Goal: Find specific page/section: Find specific page/section

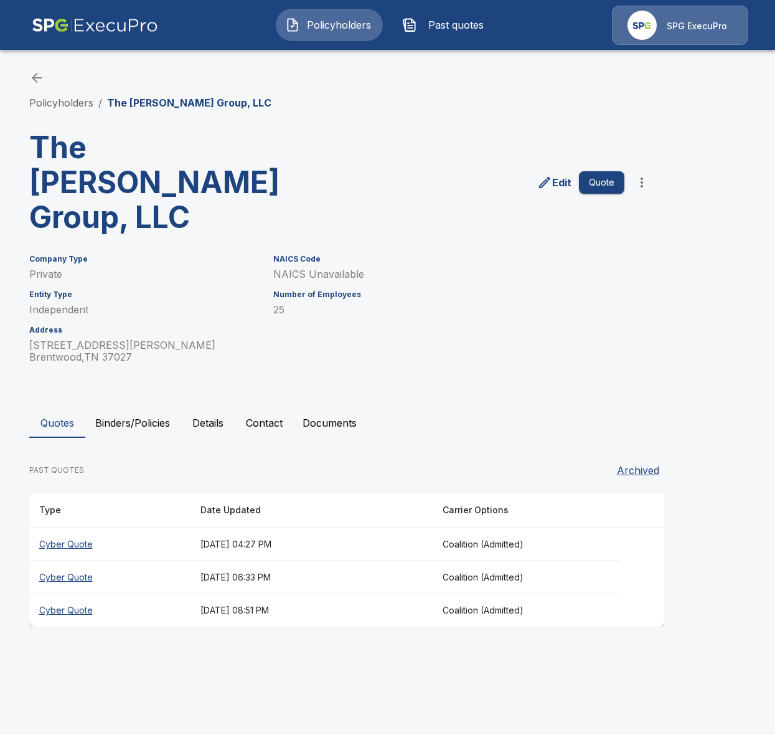
click at [136, 408] on div "Quotes Binders/Policies Details Contact Documents PAST QUOTES Archived Type Dat…" at bounding box center [387, 517] width 717 height 219
click at [138, 408] on button "Binders/Policies" at bounding box center [132, 423] width 95 height 30
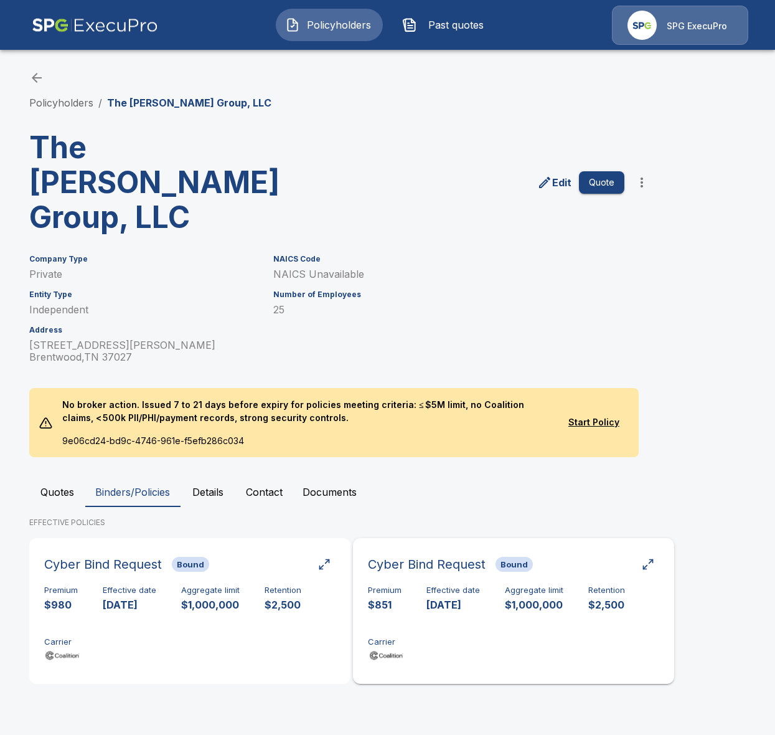
click at [461, 598] on p "10/26/2025" at bounding box center [453, 605] width 54 height 14
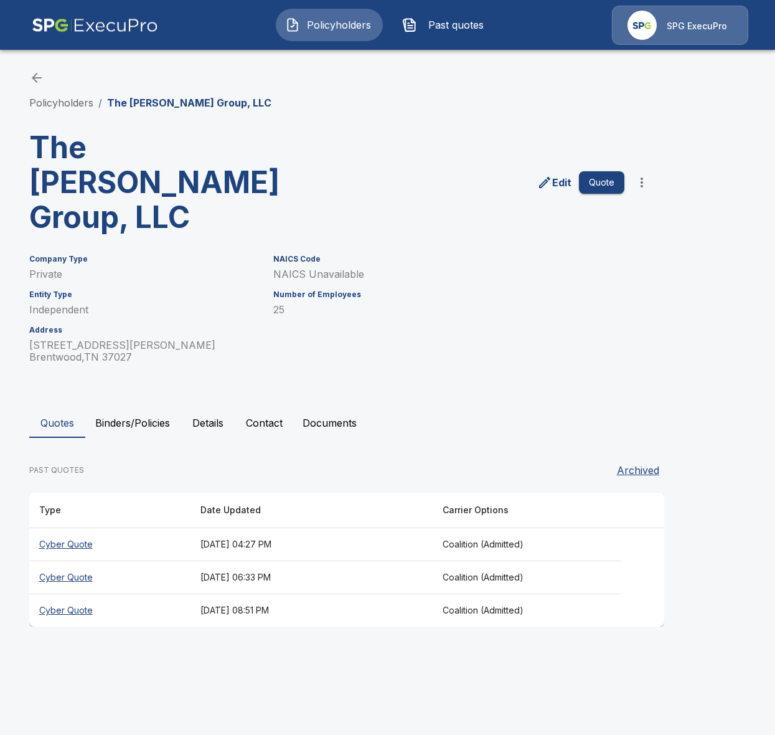
click at [157, 408] on button "Binders/Policies" at bounding box center [132, 423] width 95 height 30
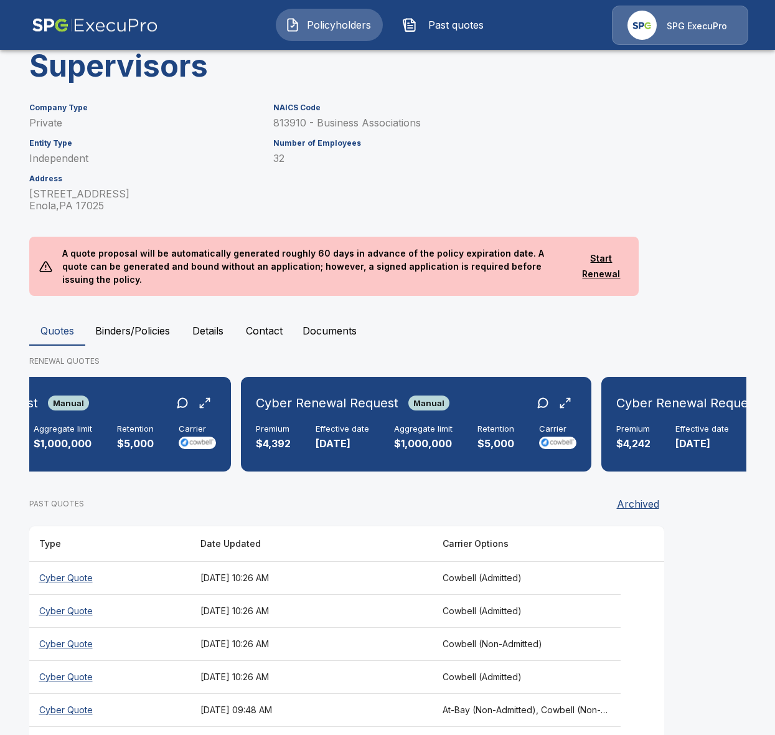
scroll to position [0, 540]
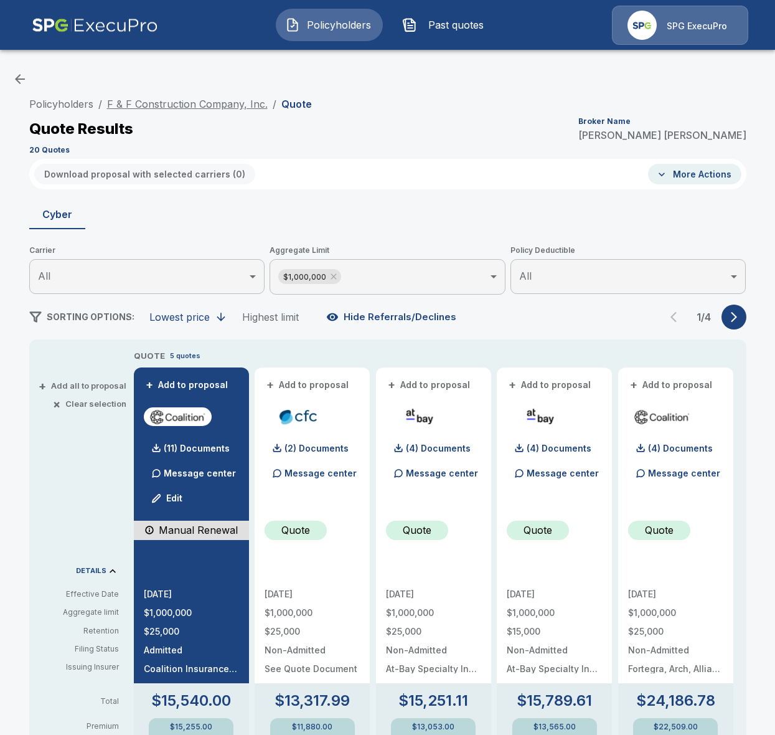
click at [234, 105] on link "F & F Construction Company, Inc." at bounding box center [187, 104] width 161 height 12
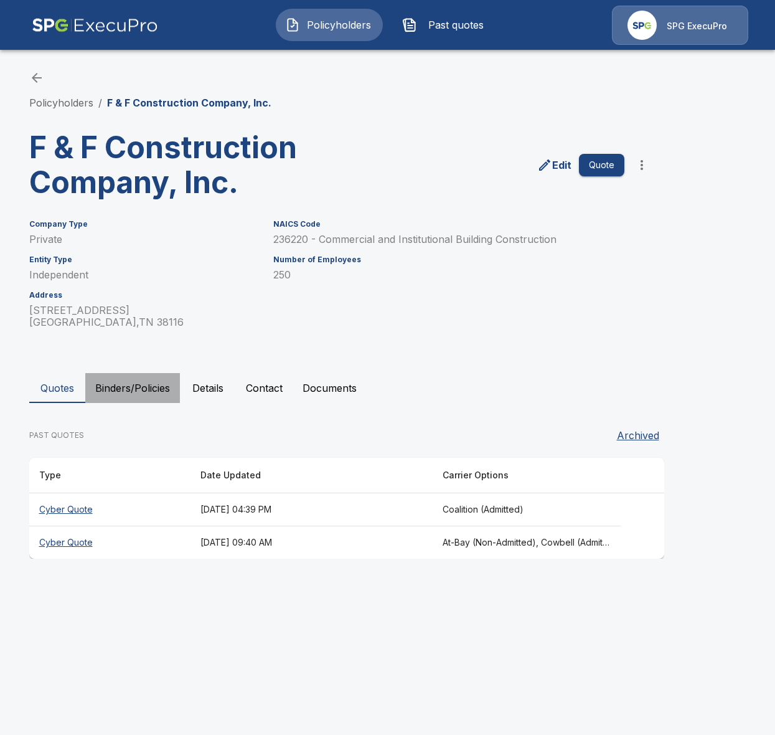
click at [148, 387] on button "Binders/Policies" at bounding box center [132, 388] width 95 height 30
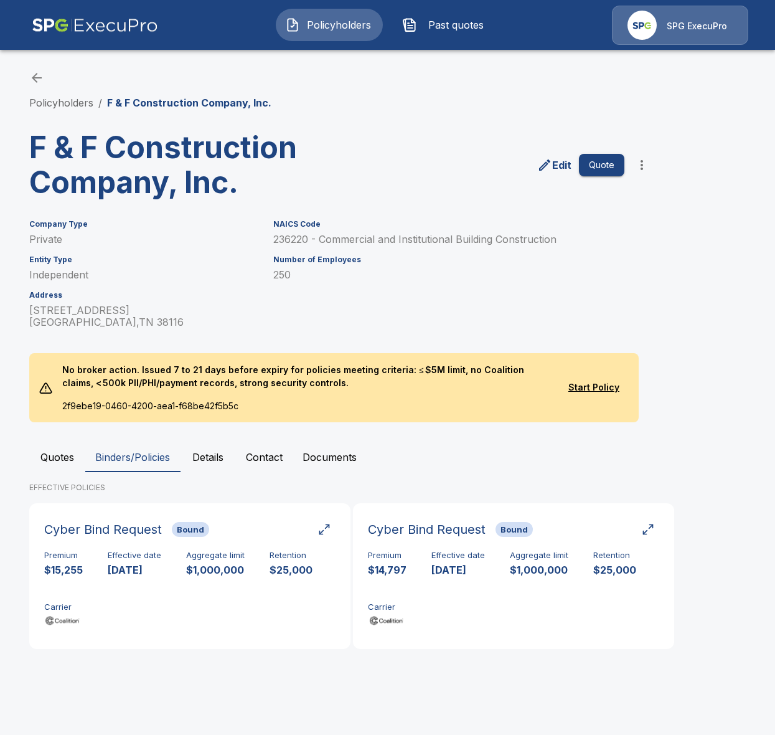
click at [51, 451] on button "Quotes" at bounding box center [57, 457] width 56 height 30
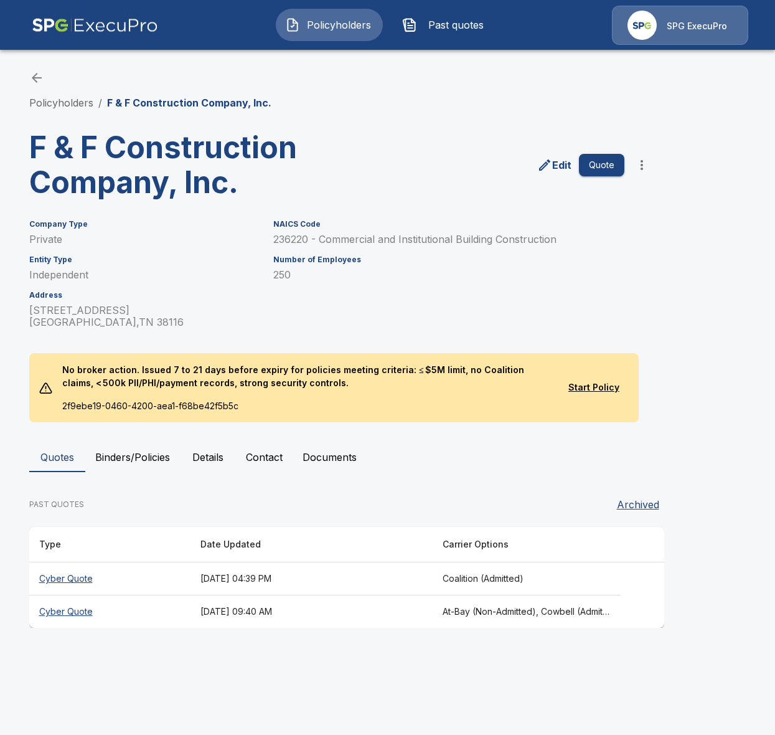
click at [128, 456] on button "Binders/Policies" at bounding box center [132, 457] width 95 height 30
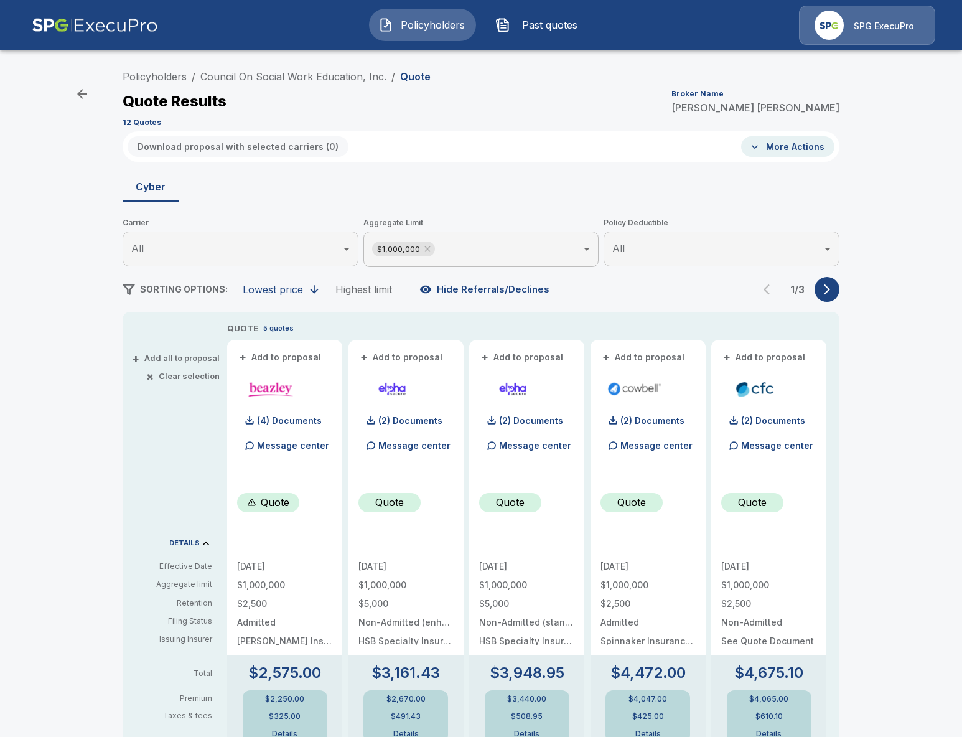
click at [524, 27] on span "Past quotes" at bounding box center [549, 24] width 68 height 15
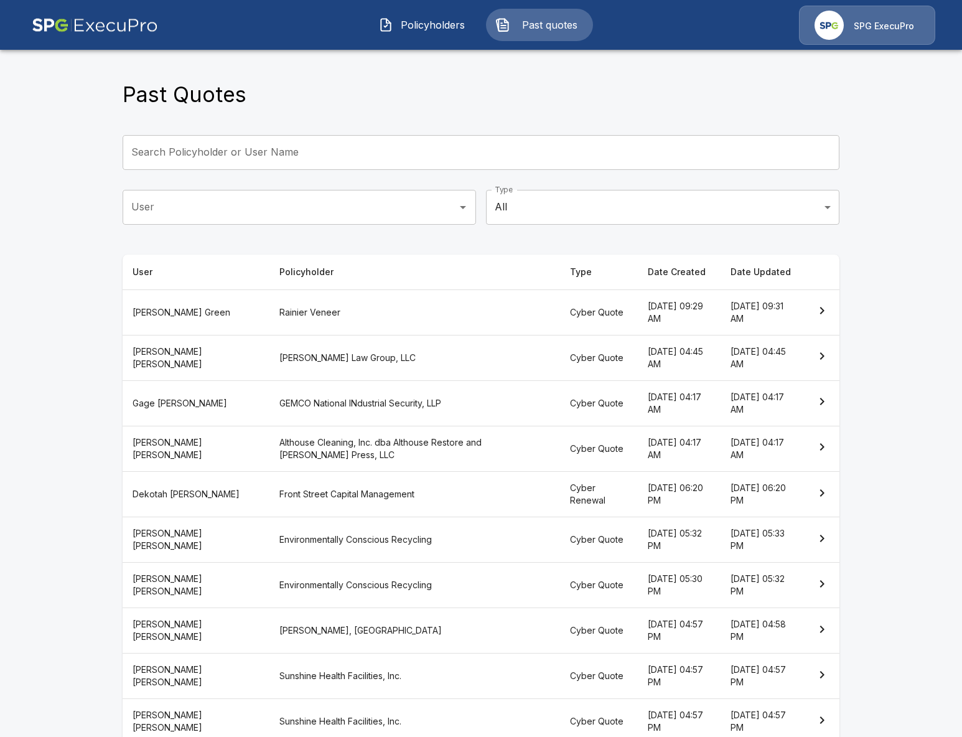
click at [400, 300] on th "Rainier Veneer" at bounding box center [415, 311] width 291 height 45
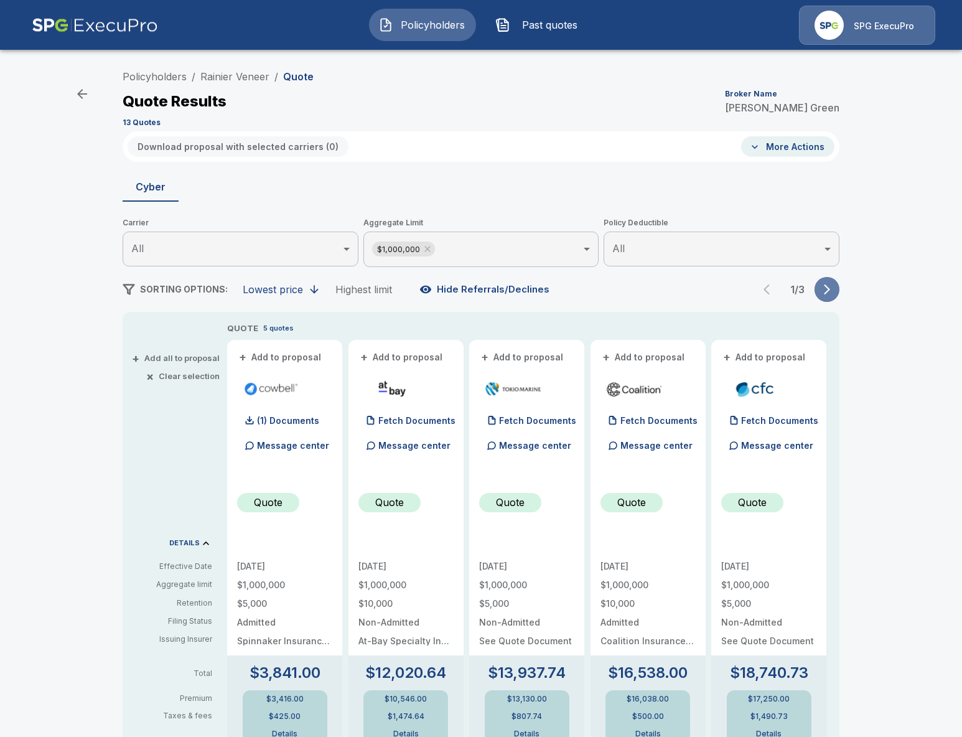
click at [827, 293] on icon "button" at bounding box center [827, 289] width 12 height 12
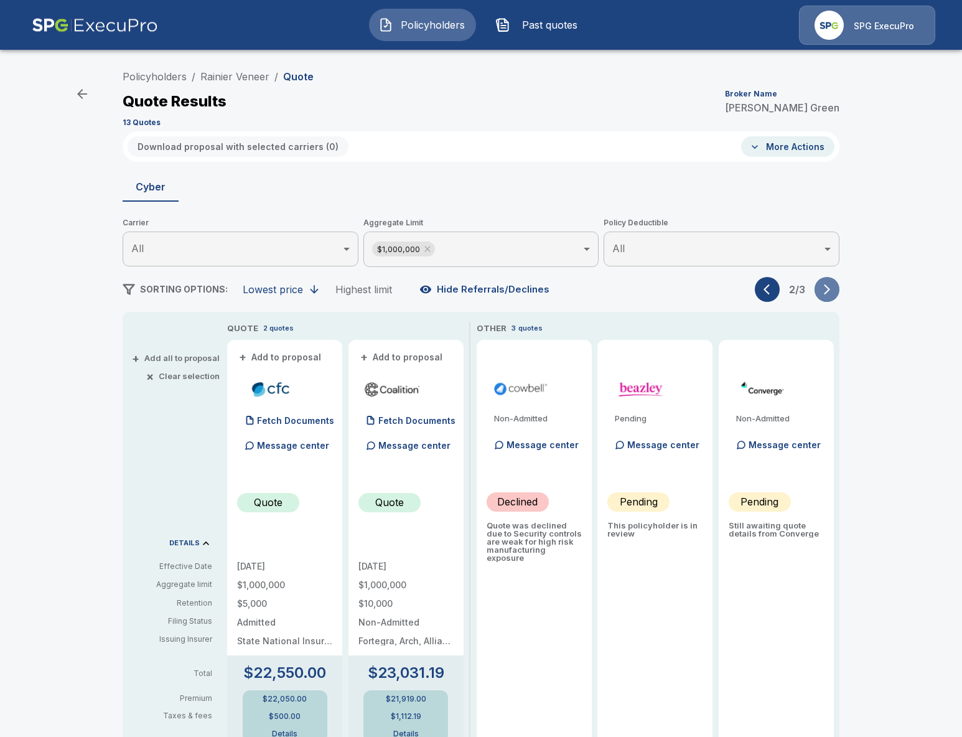
click at [827, 293] on icon "button" at bounding box center [827, 289] width 12 height 12
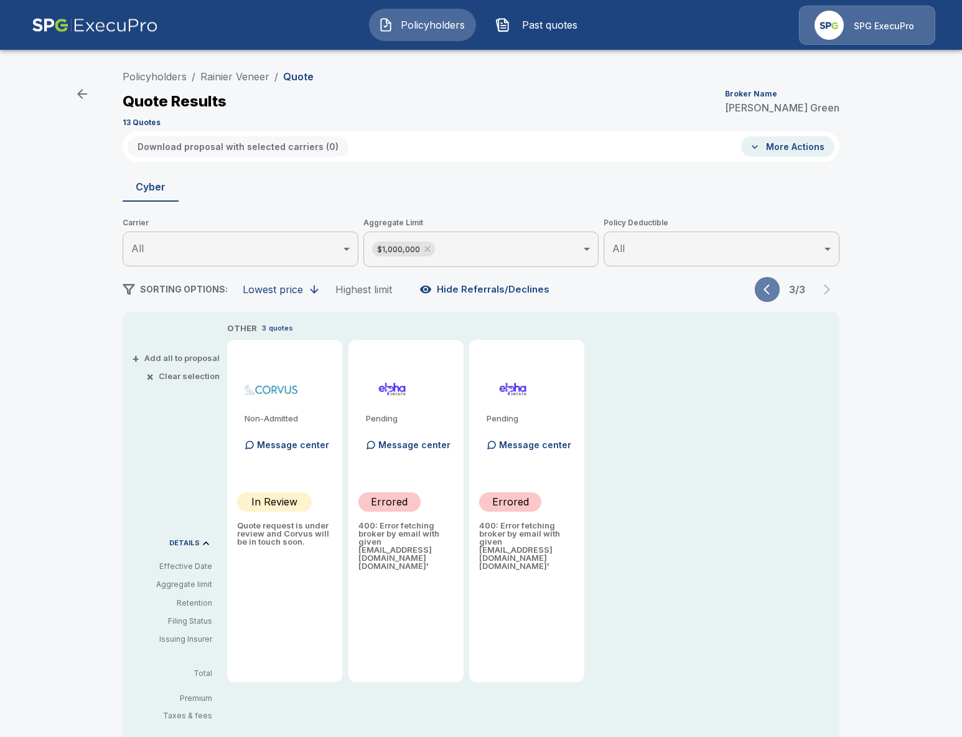
click at [758, 291] on button "button" at bounding box center [767, 289] width 25 height 25
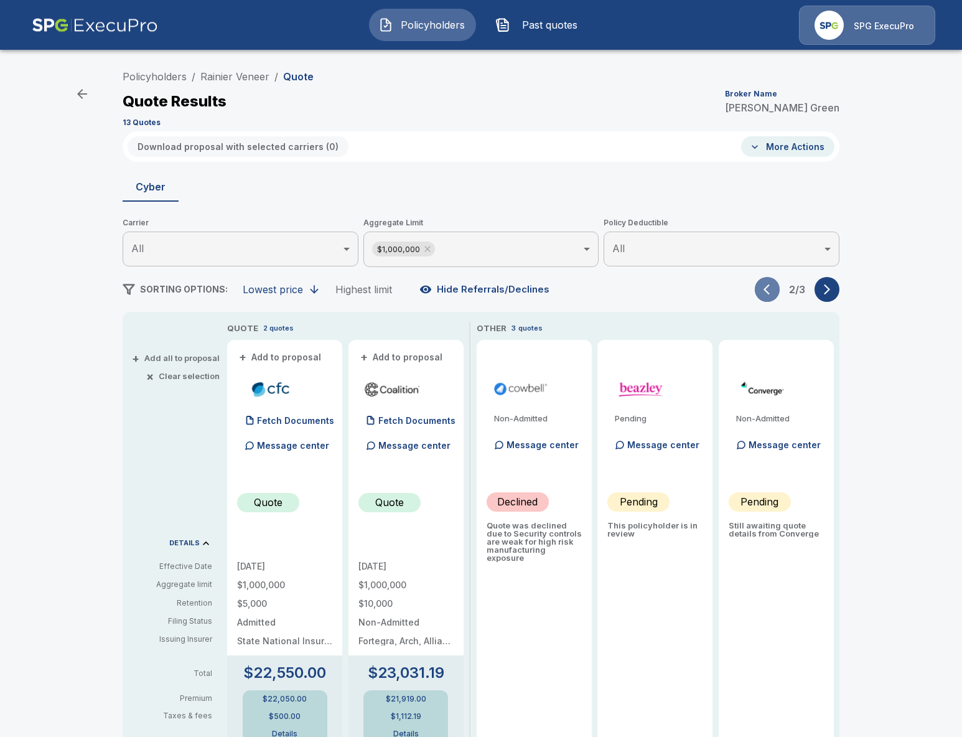
click at [758, 291] on button "button" at bounding box center [767, 289] width 25 height 25
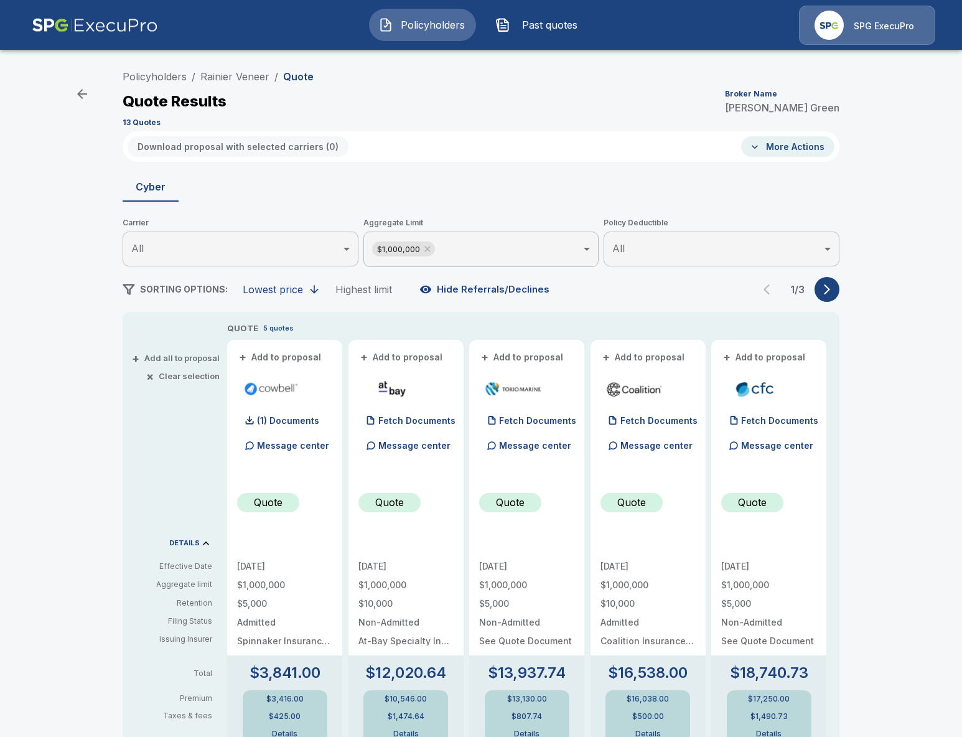
click at [865, 278] on div "Policyholders / Rainier Veneer / Quote Quote Results Broker Name Alison Green 1…" at bounding box center [481, 659] width 962 height 1200
click at [834, 284] on button "button" at bounding box center [827, 289] width 25 height 25
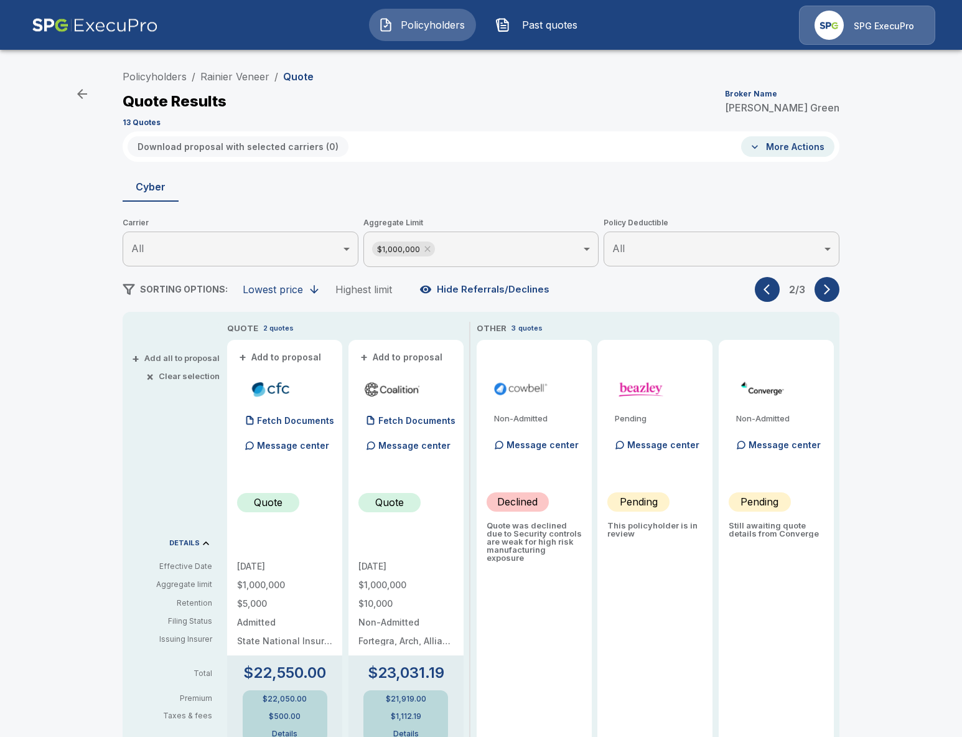
click at [834, 284] on button "button" at bounding box center [827, 289] width 25 height 25
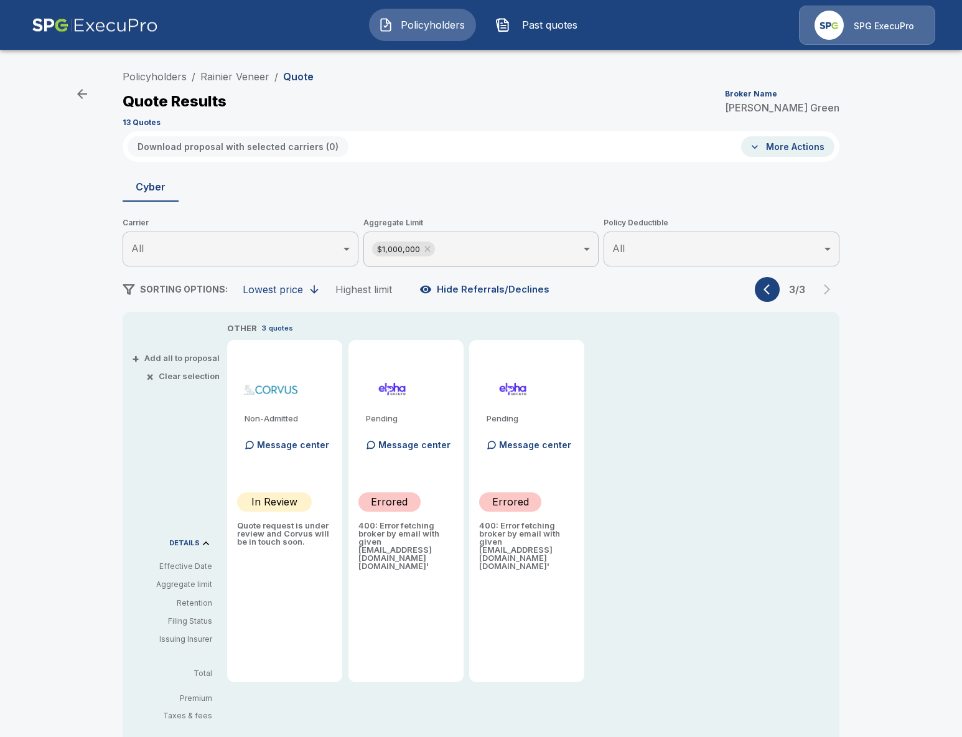
click at [758, 290] on button "button" at bounding box center [767, 289] width 25 height 25
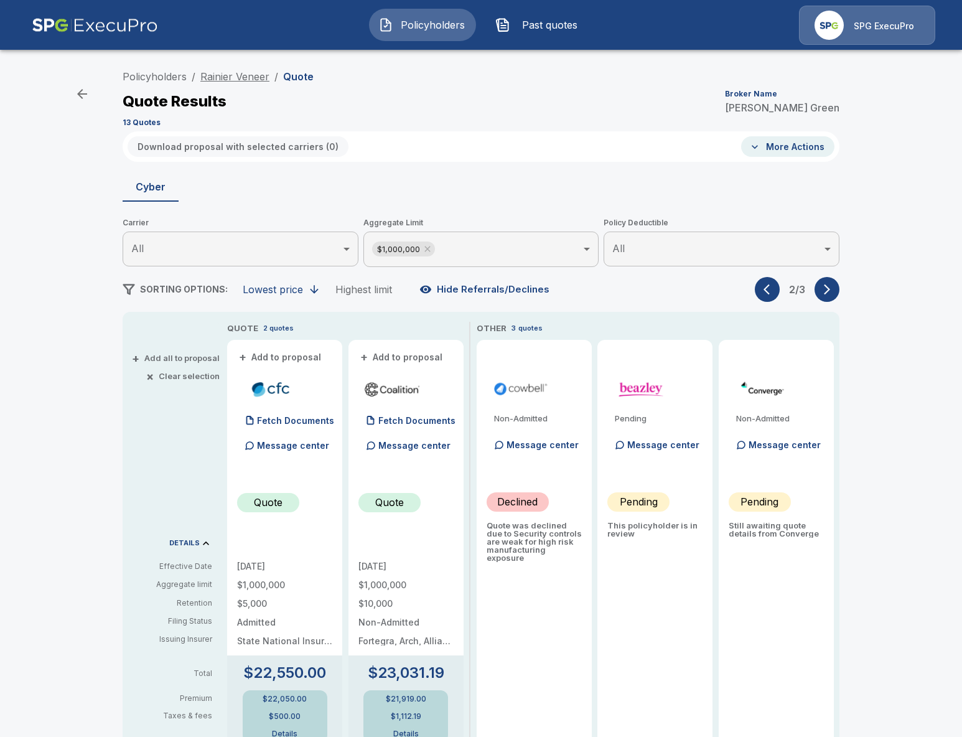
click at [253, 80] on link "Rainier Veneer" at bounding box center [234, 76] width 69 height 12
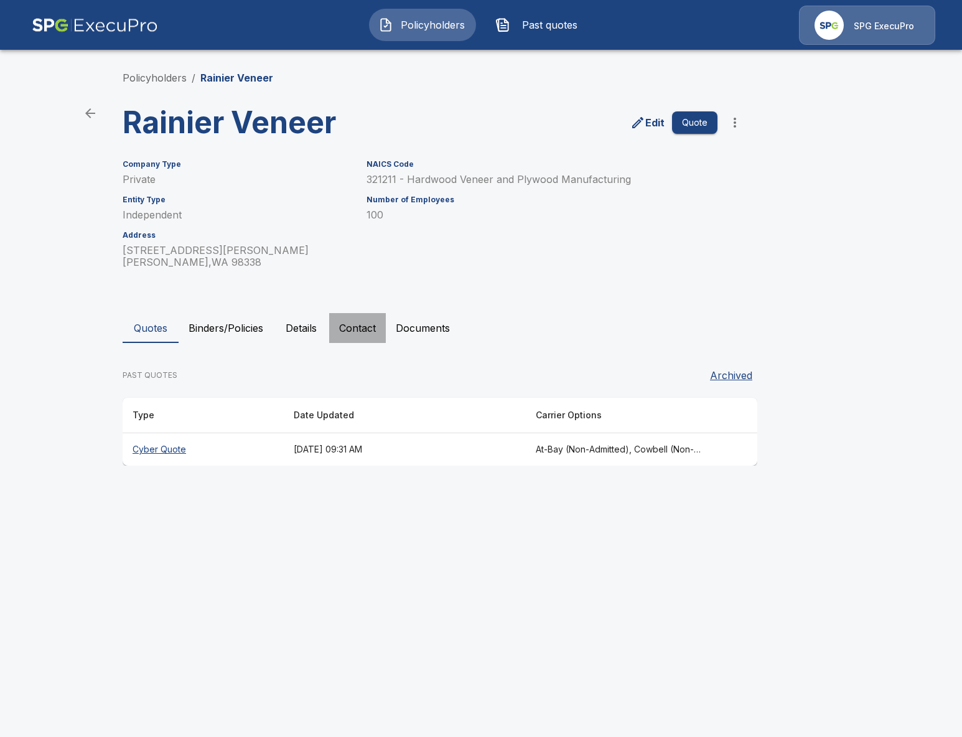
click at [352, 319] on button "Contact" at bounding box center [357, 328] width 57 height 30
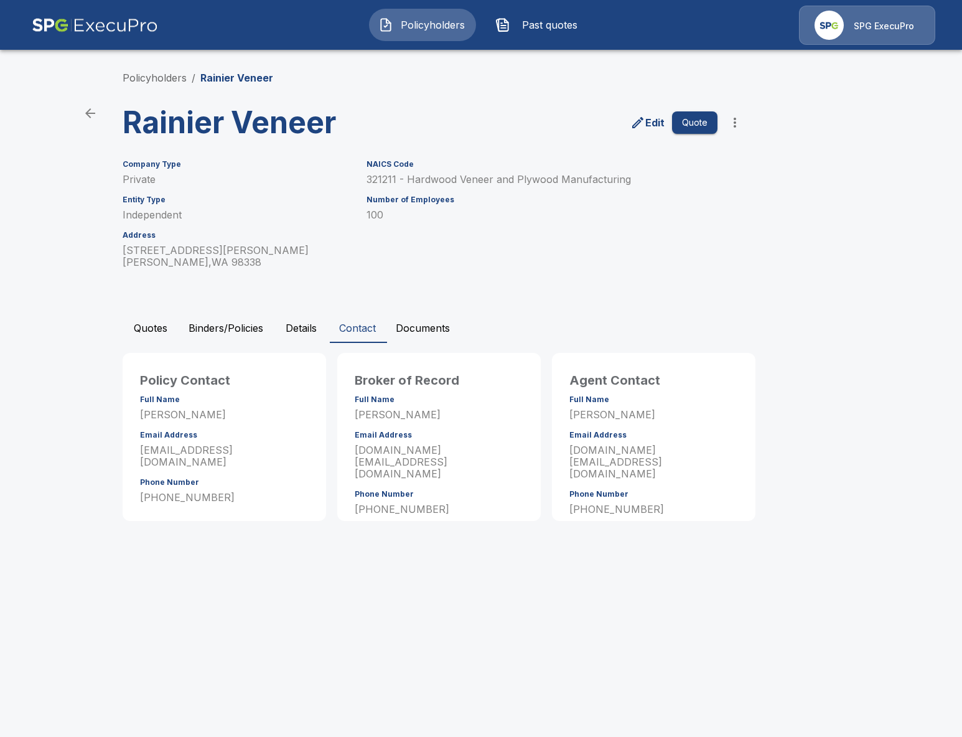
click at [724, 545] on html "Policyholders Past quotes SPG ExecuPro Policyholders / Rainier Veneer Rainier V…" at bounding box center [481, 272] width 962 height 545
click at [156, 74] on link "Policyholders" at bounding box center [155, 78] width 64 height 12
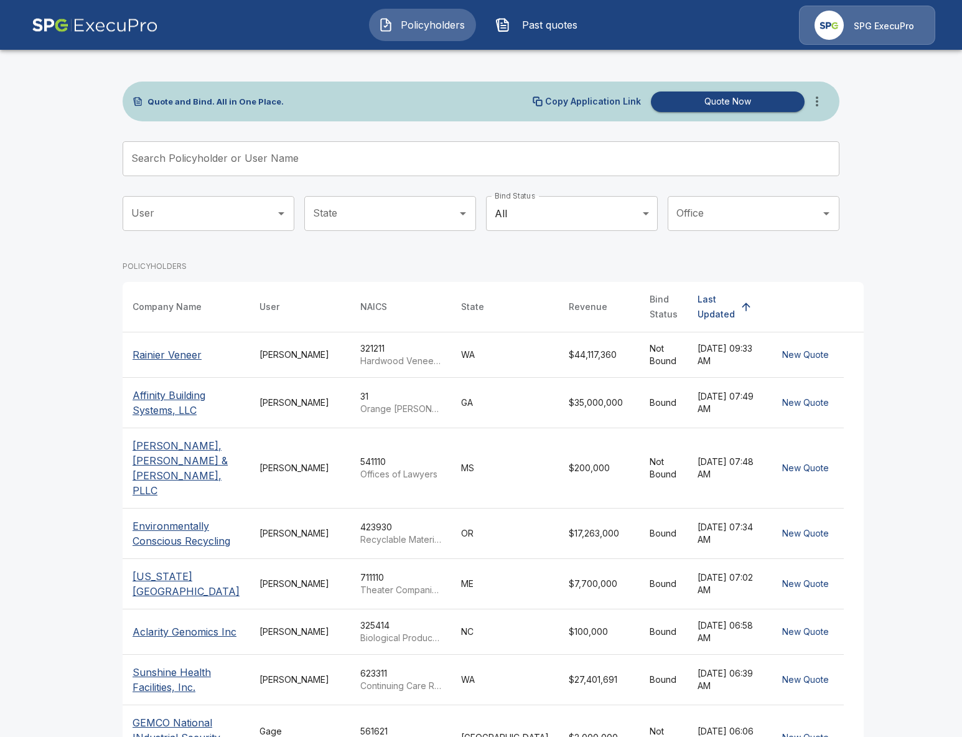
click at [276, 398] on div "Tricia Dietz" at bounding box center [300, 403] width 81 height 12
